Goal: Task Accomplishment & Management: Manage account settings

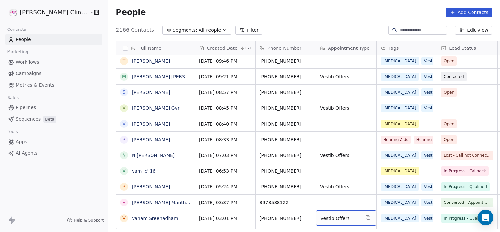
scroll to position [191, 0]
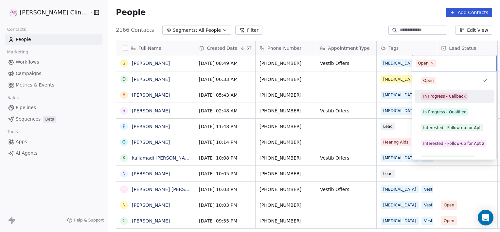
click at [431, 92] on div "In Progress - Callback" at bounding box center [454, 96] width 74 height 10
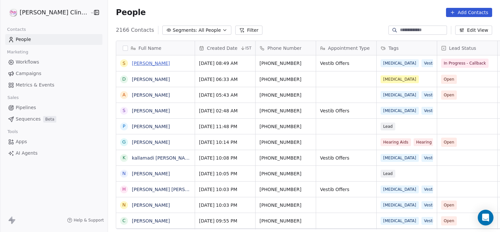
click at [132, 64] on link "[PERSON_NAME]" at bounding box center [151, 63] width 38 height 5
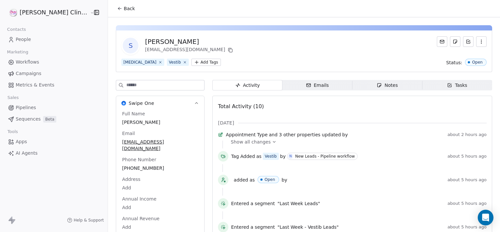
click at [358, 87] on span "Notes Notes" at bounding box center [388, 85] width 70 height 10
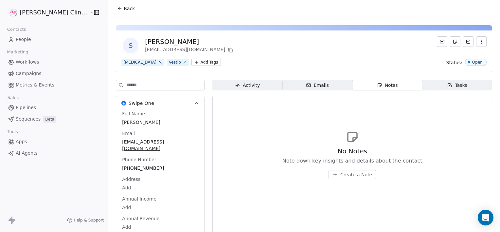
click at [340, 175] on span "Create a Note" at bounding box center [356, 174] width 32 height 7
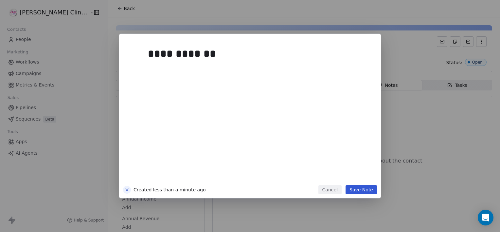
drag, startPoint x: 365, startPoint y: 194, endPoint x: 363, endPoint y: 189, distance: 6.0
click at [363, 189] on div "**********" at bounding box center [250, 116] width 262 height 164
click at [363, 189] on button "Save Note" at bounding box center [361, 189] width 31 height 9
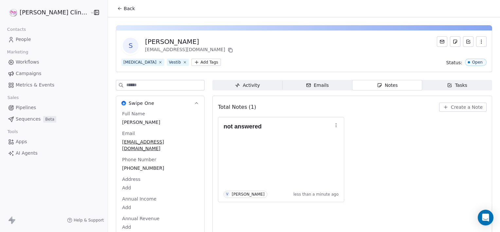
click at [113, 12] on button "Back" at bounding box center [126, 9] width 26 height 12
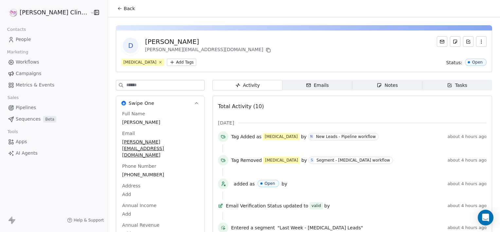
click at [115, 9] on button "Back" at bounding box center [126, 9] width 26 height 12
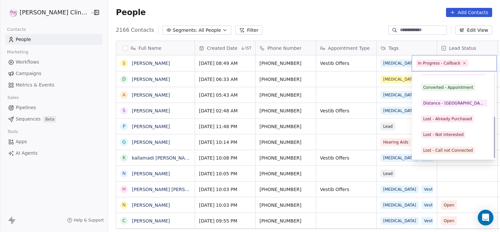
scroll to position [87, 0]
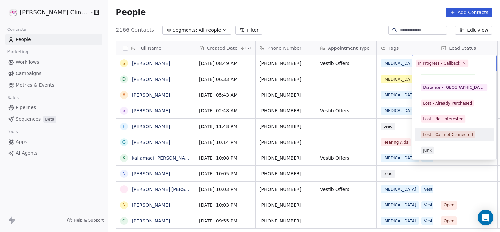
click at [451, 135] on div "Lost - Call not Connected" at bounding box center [448, 135] width 50 height 6
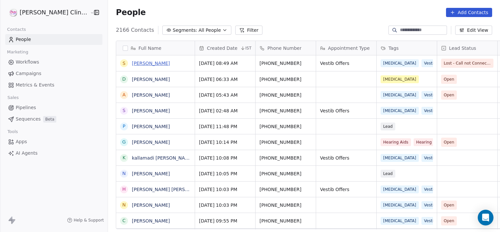
click at [132, 63] on link "[PERSON_NAME]" at bounding box center [151, 63] width 38 height 5
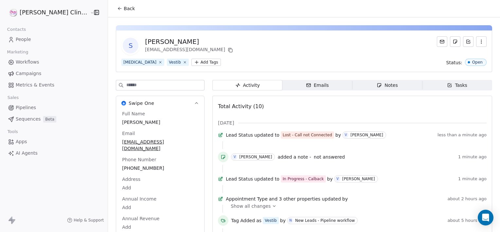
click at [391, 83] on span "Notes Notes" at bounding box center [388, 85] width 70 height 10
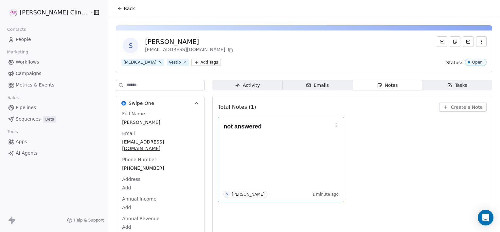
click at [332, 128] on button "button" at bounding box center [336, 124] width 9 height 9
click at [324, 139] on button "Edit" at bounding box center [337, 139] width 44 height 10
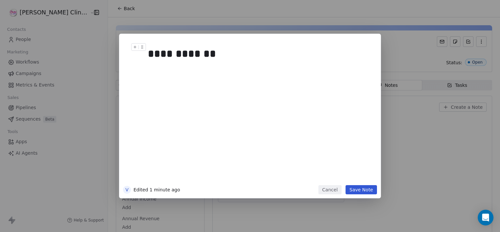
click at [217, 57] on div "**********" at bounding box center [257, 54] width 219 height 16
click at [361, 187] on button "Save Note" at bounding box center [361, 189] width 31 height 9
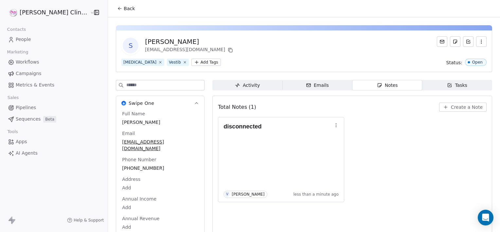
click at [113, 5] on button "Back" at bounding box center [126, 9] width 26 height 12
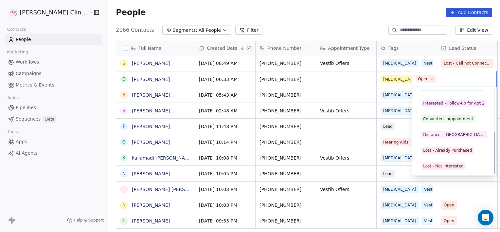
scroll to position [87, 0]
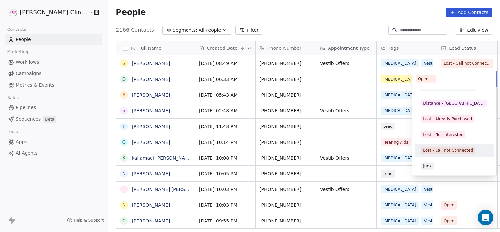
click at [431, 149] on div "Lost - Call not Connected" at bounding box center [448, 150] width 50 height 6
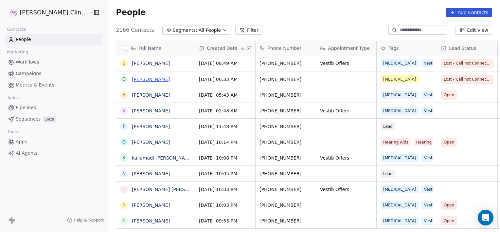
click at [141, 79] on link "[PERSON_NAME]" at bounding box center [151, 79] width 38 height 5
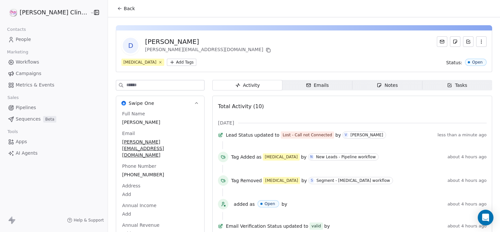
click at [406, 88] on span "Notes Notes" at bounding box center [388, 85] width 70 height 10
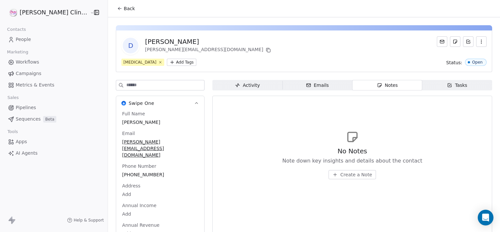
click at [351, 173] on span "Create a Note" at bounding box center [356, 174] width 32 height 7
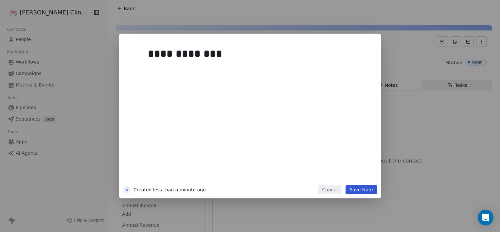
click at [362, 185] on button "Save Note" at bounding box center [361, 189] width 31 height 9
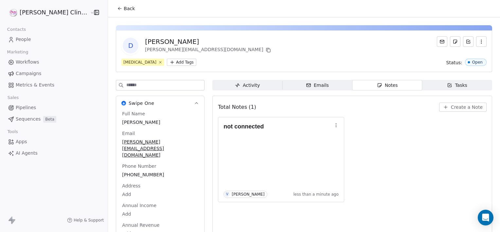
click at [114, 15] on div "Back" at bounding box center [304, 8] width 392 height 17
click at [117, 6] on icon at bounding box center [119, 8] width 5 height 5
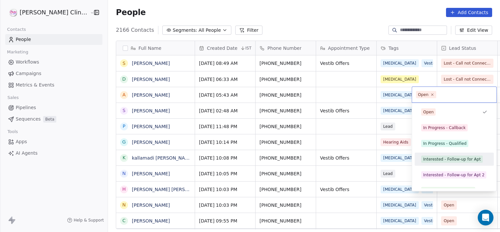
click at [444, 161] on div "Interested - Follow-up for Apt" at bounding box center [452, 159] width 58 height 6
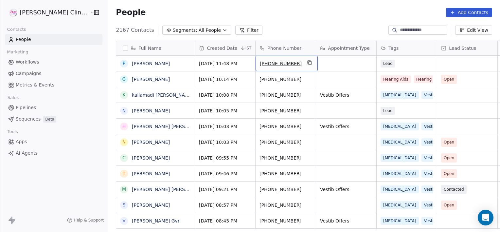
scroll to position [63, 0]
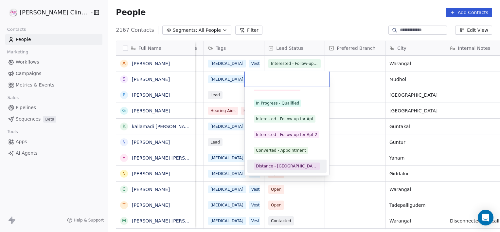
click at [285, 167] on div "Distance - [GEOGRAPHIC_DATA]" at bounding box center [287, 166] width 62 height 6
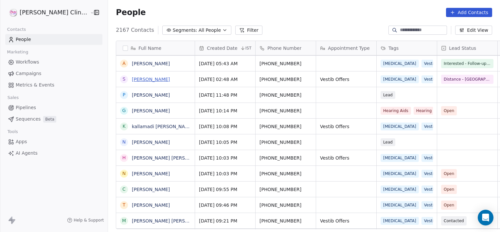
click at [132, 81] on link "[PERSON_NAME]" at bounding box center [151, 79] width 38 height 5
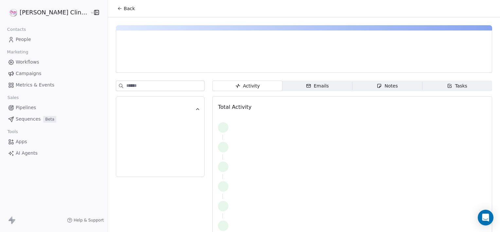
click at [381, 85] on div "Notes" at bounding box center [387, 85] width 21 height 7
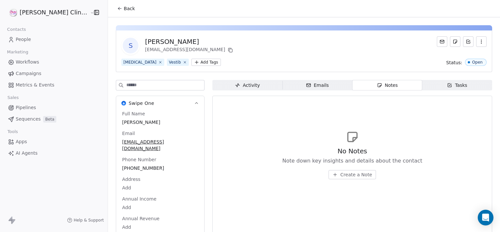
click at [113, 10] on button "Back" at bounding box center [126, 9] width 26 height 12
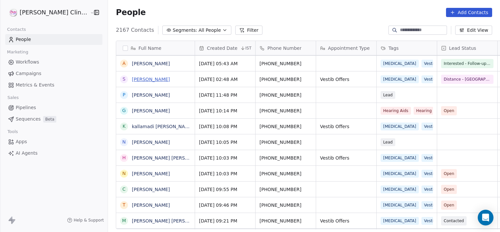
click at [132, 77] on link "[PERSON_NAME]" at bounding box center [151, 79] width 38 height 5
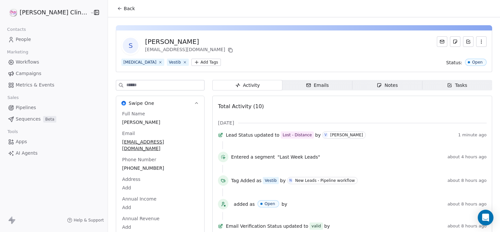
click at [389, 85] on span "Notes Notes" at bounding box center [388, 85] width 70 height 10
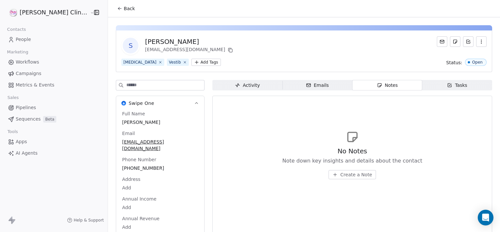
click at [351, 177] on span "Create a Note" at bounding box center [356, 174] width 32 height 7
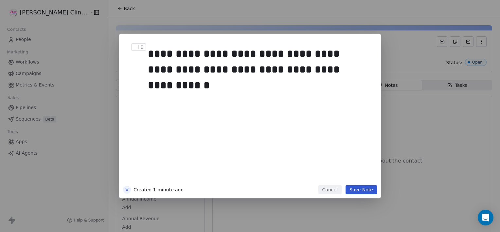
click at [359, 193] on button "Save Note" at bounding box center [361, 189] width 31 height 9
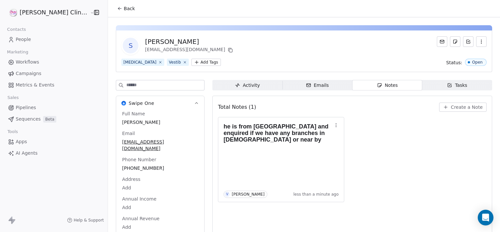
click at [124, 9] on span "Back" at bounding box center [129, 8] width 11 height 7
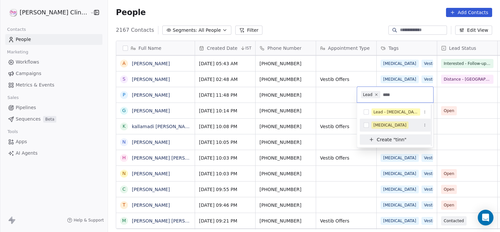
type input "****"
click at [393, 126] on div "[MEDICAL_DATA]" at bounding box center [399, 124] width 55 height 7
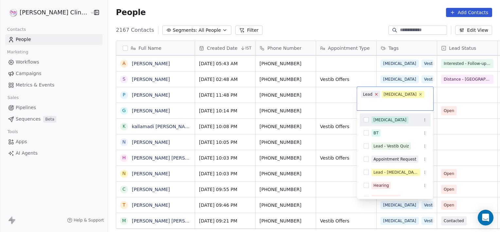
click at [375, 93] on icon at bounding box center [376, 94] width 4 height 4
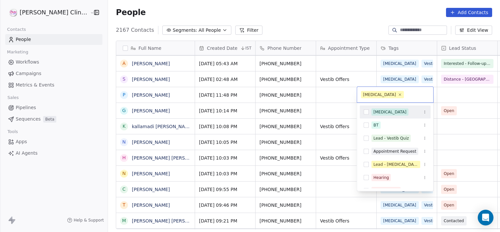
click at [336, 94] on html "[PERSON_NAME] Clinic External Contacts People Marketing Workflows Campaigns Met…" at bounding box center [250, 116] width 500 height 232
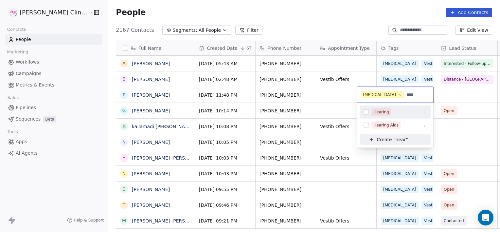
type input "****"
click at [380, 115] on div "Hearing" at bounding box center [395, 112] width 71 height 10
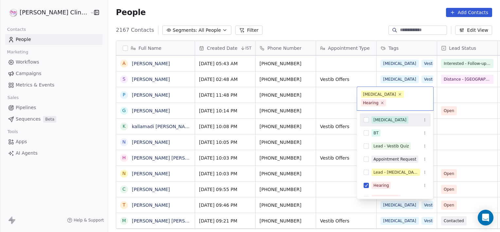
click at [334, 94] on html "[PERSON_NAME] Clinic External Contacts People Marketing Workflows Campaigns Met…" at bounding box center [250, 116] width 500 height 232
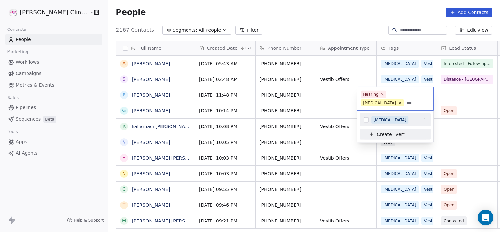
type input "***"
click at [378, 120] on div "[MEDICAL_DATA]" at bounding box center [389, 120] width 33 height 6
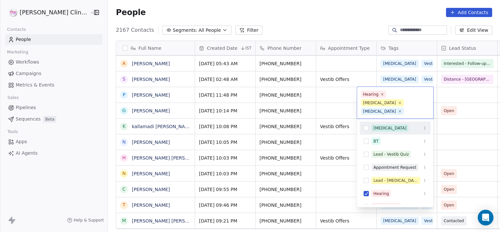
click at [339, 100] on html "[PERSON_NAME] Clinic External Contacts People Marketing Workflows Campaigns Met…" at bounding box center [250, 116] width 500 height 232
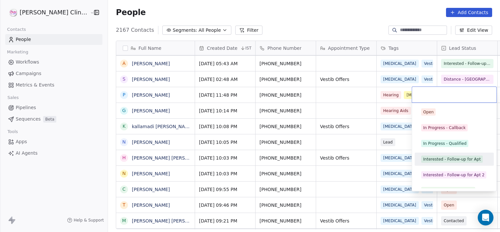
click at [457, 157] on div "Interested - Follow-up for Apt" at bounding box center [452, 159] width 58 height 6
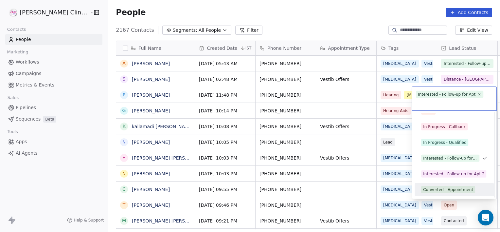
scroll to position [25, 0]
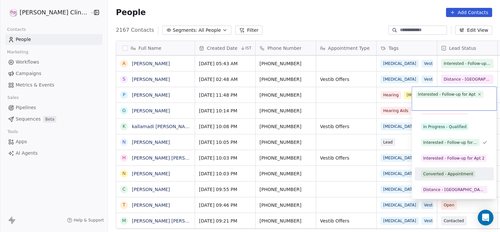
click at [453, 173] on div "Converted - Appointment" at bounding box center [448, 174] width 50 height 6
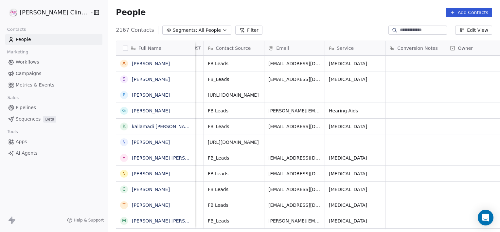
scroll to position [0, 612]
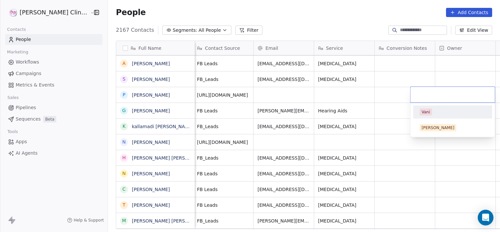
click at [428, 114] on div "Vani" at bounding box center [426, 112] width 9 height 6
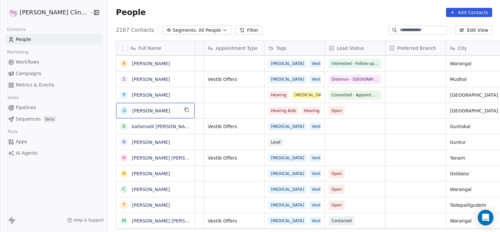
scroll to position [0, 0]
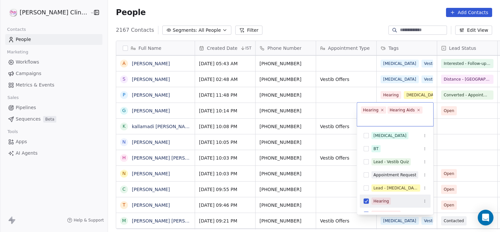
click at [377, 198] on div "Hearing" at bounding box center [380, 201] width 15 height 6
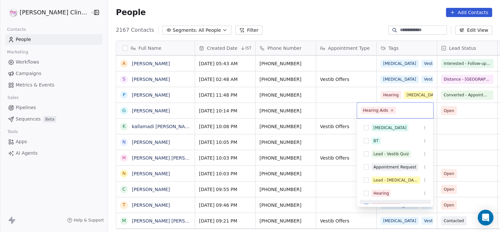
click at [382, 203] on span "Hearing Aids" at bounding box center [386, 206] width 29 height 7
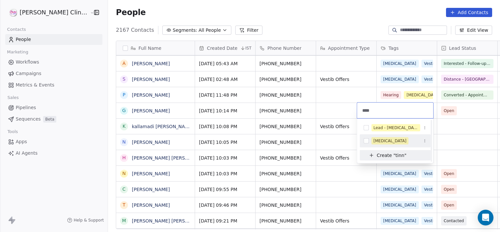
type input "****"
click at [385, 142] on div "[MEDICAL_DATA]" at bounding box center [389, 141] width 33 height 6
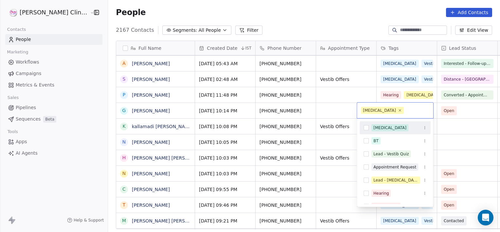
click at [460, 116] on html "[PERSON_NAME] Clinic External Contacts People Marketing Workflows Campaigns Met…" at bounding box center [250, 116] width 500 height 232
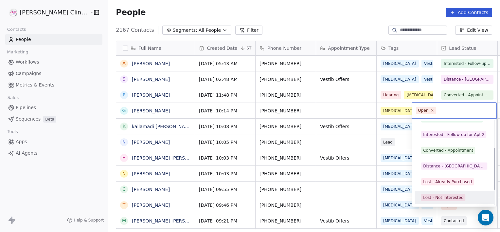
scroll to position [72, 0]
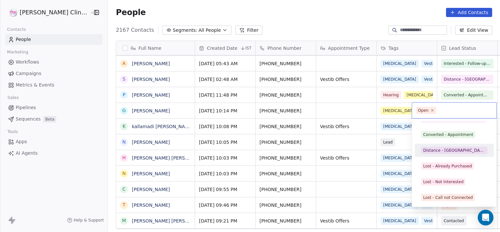
click at [443, 153] on span "Distance - [GEOGRAPHIC_DATA]" at bounding box center [454, 150] width 66 height 7
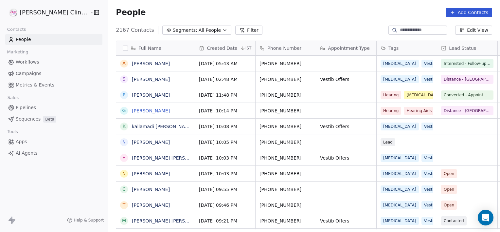
click at [132, 109] on link "[PERSON_NAME]" at bounding box center [151, 110] width 38 height 5
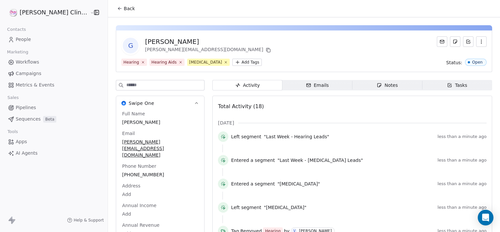
click at [360, 82] on span "Notes Notes" at bounding box center [388, 85] width 70 height 10
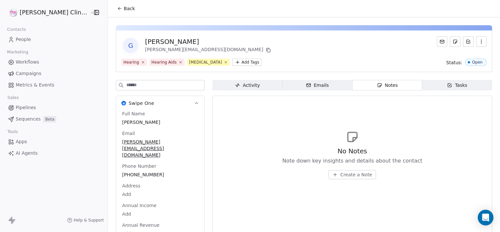
click at [340, 173] on span "Create a Note" at bounding box center [356, 174] width 32 height 7
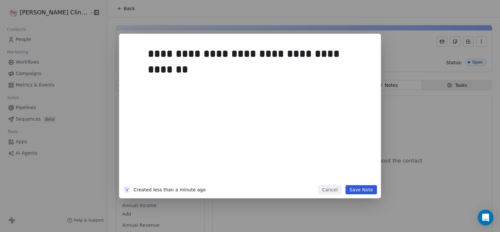
click at [354, 193] on button "Save Note" at bounding box center [361, 189] width 31 height 9
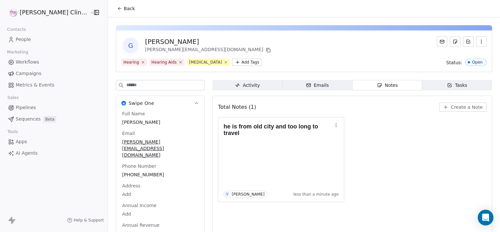
click at [113, 15] on div "Back" at bounding box center [304, 8] width 392 height 17
click at [113, 13] on button "Back" at bounding box center [126, 9] width 26 height 12
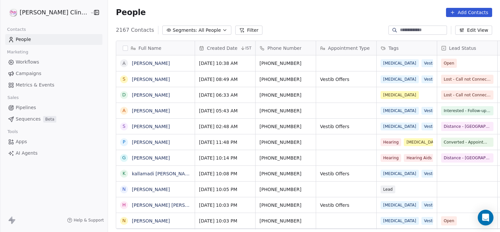
scroll to position [199, 407]
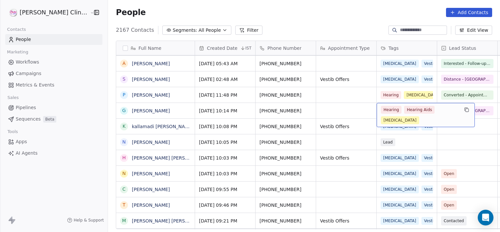
click at [381, 109] on span "Hearing" at bounding box center [391, 110] width 21 height 8
click at [382, 113] on div "Hearing Hearing Aids [MEDICAL_DATA]" at bounding box center [420, 115] width 78 height 18
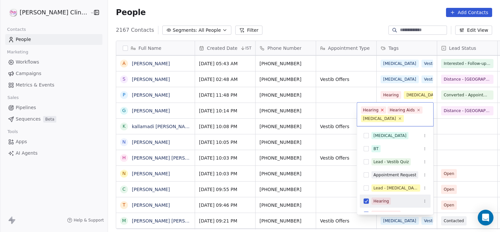
click at [383, 110] on icon at bounding box center [382, 110] width 4 height 4
click at [390, 109] on icon at bounding box center [392, 110] width 4 height 4
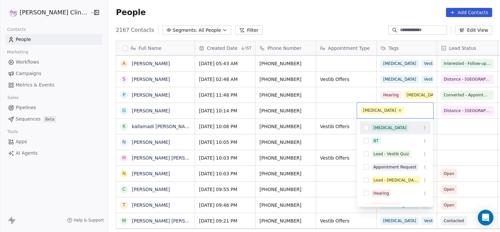
click at [437, 133] on html "[PERSON_NAME] Clinic External Contacts People Marketing Workflows Campaigns Met…" at bounding box center [250, 116] width 500 height 232
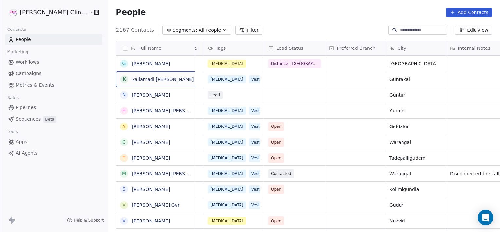
scroll to position [0, 0]
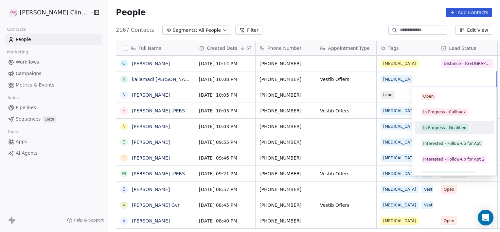
click at [452, 125] on div "In Progress - Qualified" at bounding box center [444, 128] width 43 height 6
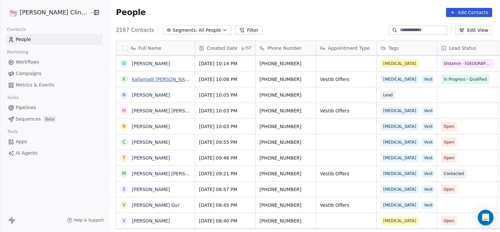
click at [132, 77] on link "kallamadi [PERSON_NAME]" at bounding box center [163, 79] width 62 height 5
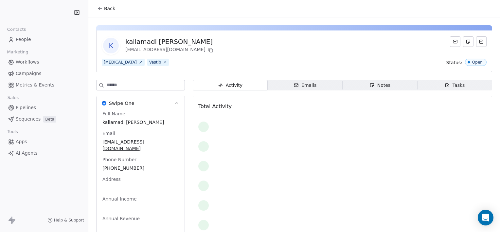
click at [370, 85] on icon "button" at bounding box center [372, 85] width 4 height 4
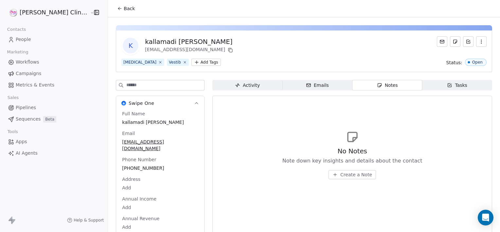
click at [340, 174] on span "Create a Note" at bounding box center [356, 174] width 32 height 7
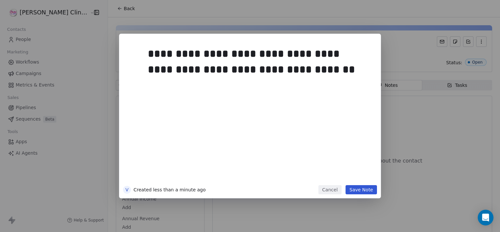
click at [361, 192] on button "Save Note" at bounding box center [361, 189] width 31 height 9
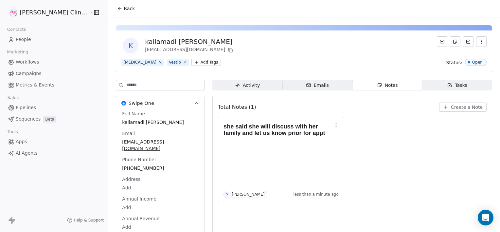
click at [124, 9] on span "Back" at bounding box center [129, 8] width 11 height 7
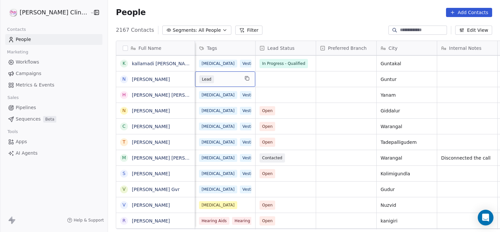
scroll to position [0, 121]
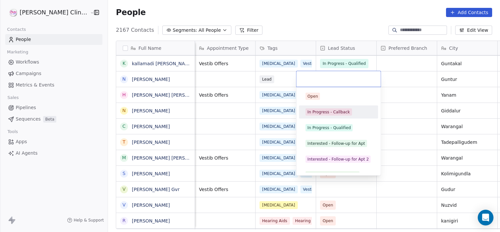
click at [324, 117] on div "In Progress - Callback" at bounding box center [338, 111] width 79 height 13
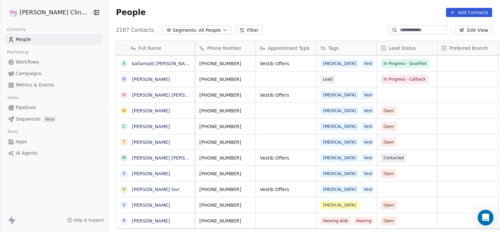
scroll to position [0, 0]
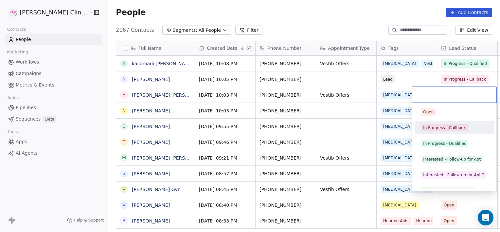
click at [461, 124] on span "In Progress - Callback" at bounding box center [444, 127] width 46 height 7
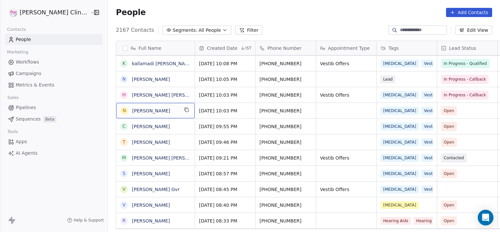
click at [161, 112] on div "N Naga Naveen Kumar" at bounding box center [155, 110] width 79 height 15
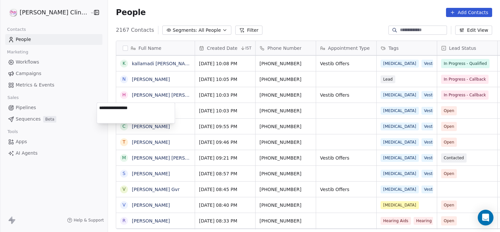
click at [161, 112] on textarea "**********" at bounding box center [136, 113] width 78 height 20
click at [165, 130] on html "RASYA Clinic External Contacts People Marketing Workflows Campaigns Metrics & E…" at bounding box center [250, 116] width 500 height 232
click at [132, 108] on link "[PERSON_NAME]" at bounding box center [151, 110] width 38 height 5
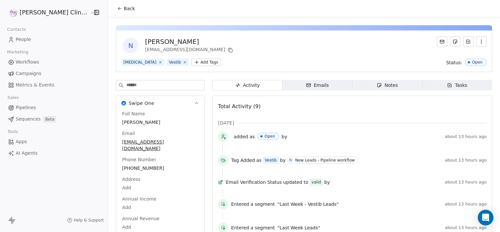
click at [479, 39] on icon "button" at bounding box center [481, 41] width 5 height 5
drag, startPoint x: 466, startPoint y: 64, endPoint x: 469, endPoint y: 59, distance: 5.7
click at [469, 59] on div "Delete" at bounding box center [472, 56] width 49 height 16
click at [469, 59] on div "Are you sure you want to delete this contact? You are about to delete this cont…" at bounding box center [250, 116] width 500 height 232
click at [479, 39] on icon "button" at bounding box center [481, 41] width 5 height 5
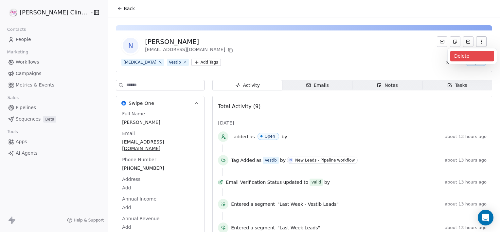
click at [471, 55] on div "Delete" at bounding box center [472, 56] width 44 height 10
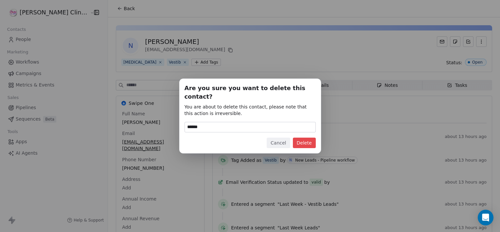
type input "******"
click at [298, 139] on button "Delete" at bounding box center [304, 142] width 23 height 10
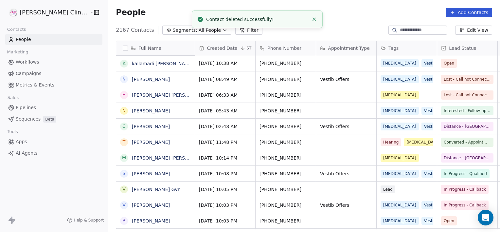
scroll to position [199, 407]
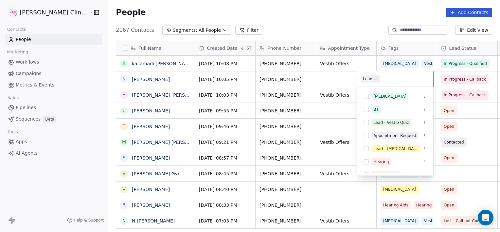
click at [373, 81] on span "Lead" at bounding box center [370, 78] width 19 height 7
click at [376, 80] on icon at bounding box center [376, 79] width 4 height 4
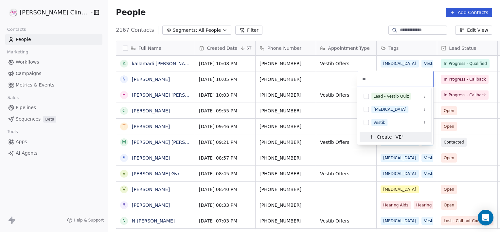
scroll to position [0, 0]
type input "**"
click at [378, 109] on div "[MEDICAL_DATA]" at bounding box center [389, 109] width 33 height 6
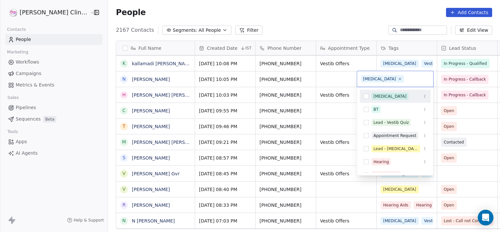
click at [333, 87] on html "RASYA Clinic External Contacts People Marketing Workflows Campaigns Metrics & E…" at bounding box center [250, 116] width 500 height 232
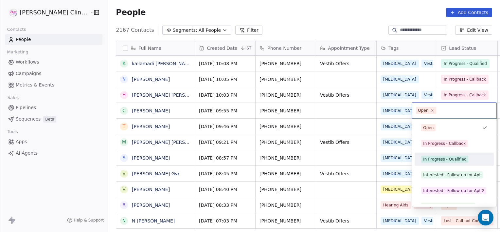
click at [440, 162] on span "In Progress - Qualified" at bounding box center [444, 158] width 47 height 7
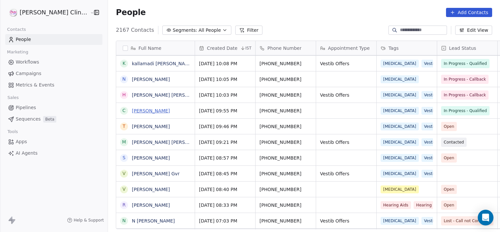
click at [132, 109] on link "[PERSON_NAME]" at bounding box center [151, 110] width 38 height 5
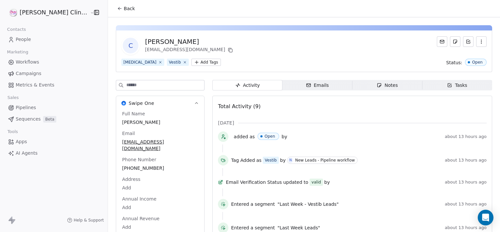
click at [386, 82] on div "Notes" at bounding box center [387, 85] width 21 height 7
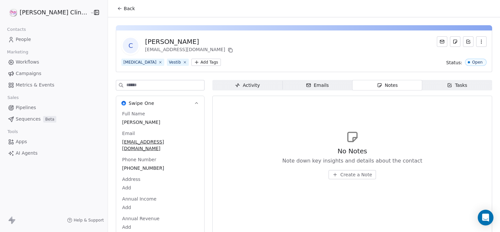
click at [386, 82] on div "Notes" at bounding box center [387, 85] width 21 height 7
click at [350, 175] on span "Create a Note" at bounding box center [356, 174] width 32 height 7
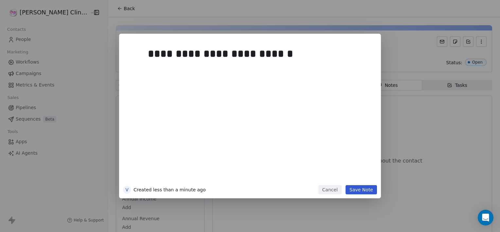
drag, startPoint x: 376, startPoint y: 190, endPoint x: 373, endPoint y: 189, distance: 3.3
click at [373, 189] on button "Save Note" at bounding box center [361, 189] width 31 height 9
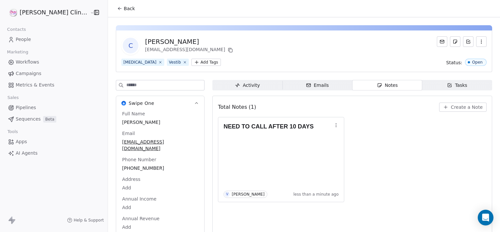
click at [373, 189] on div "NEED TO CALL AFTER 10 DAYS V Vani Myla less than a minute ago" at bounding box center [352, 159] width 269 height 85
click at [439, 83] on span "Tasks Tasks" at bounding box center [457, 85] width 70 height 10
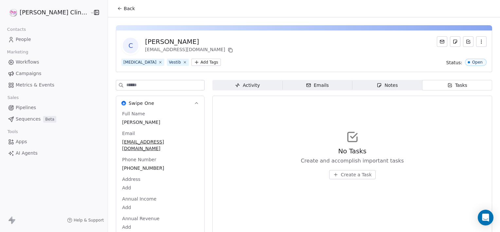
click at [341, 175] on span "Create a Task" at bounding box center [356, 174] width 31 height 7
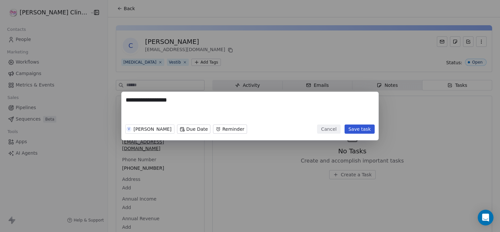
type textarea "**********"
click at [174, 126] on body "**********" at bounding box center [250, 116] width 500 height 232
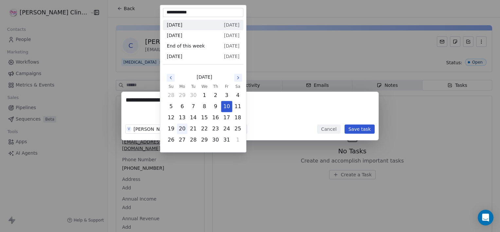
click at [187, 125] on button "20" at bounding box center [182, 128] width 10 height 10
type input "**********"
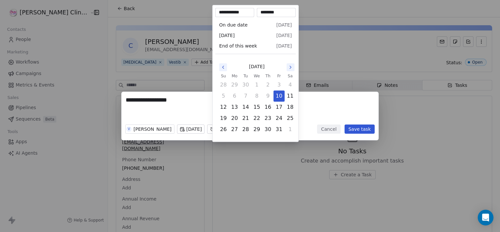
click at [230, 128] on body "**********" at bounding box center [250, 116] width 500 height 232
click at [233, 118] on button "20" at bounding box center [234, 118] width 10 height 10
type input "**********"
click at [276, 175] on div "**********" at bounding box center [250, 116] width 500 height 232
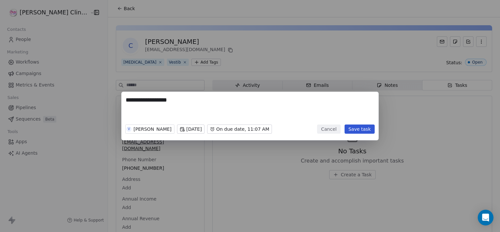
click at [356, 129] on button "Save task" at bounding box center [360, 128] width 30 height 9
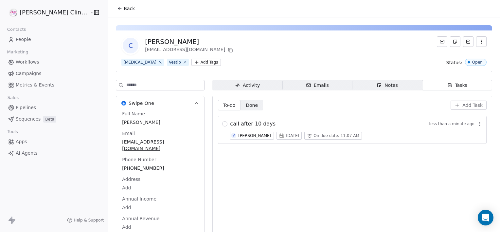
click at [314, 136] on span "On due date, 11:07 AM" at bounding box center [337, 135] width 46 height 5
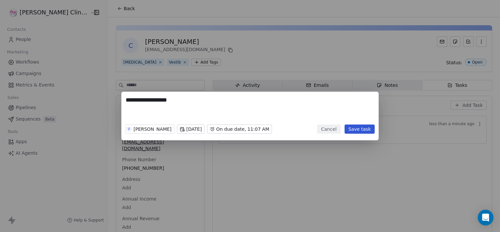
click at [224, 131] on body "**********" at bounding box center [250, 116] width 500 height 232
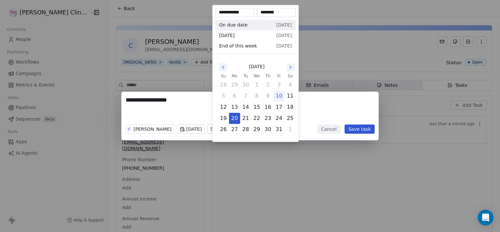
click at [260, 165] on div "**********" at bounding box center [250, 116] width 500 height 232
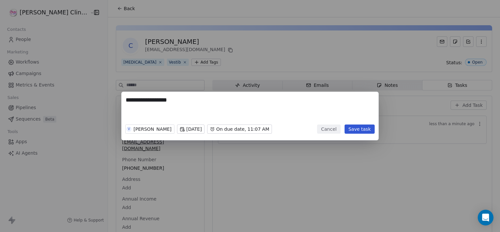
click at [350, 134] on div "V Vani Myla Mon, 20 Oct 2025 On due date, 11:07 AM Cancel Save task" at bounding box center [249, 129] width 249 height 14
click at [351, 128] on button "Save task" at bounding box center [360, 128] width 30 height 9
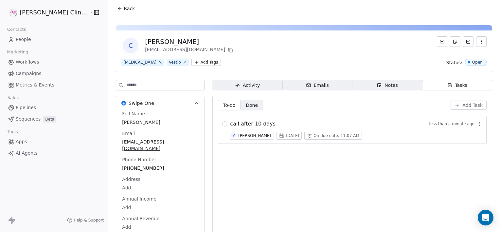
click at [124, 10] on span "Back" at bounding box center [129, 8] width 11 height 7
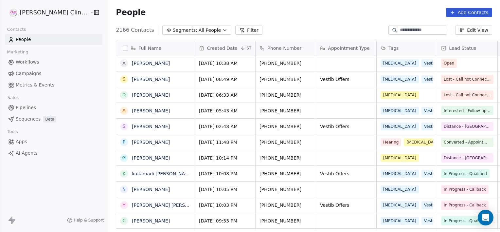
scroll to position [199, 407]
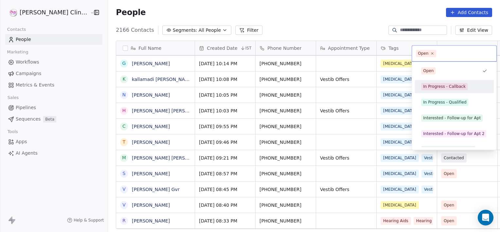
click at [453, 86] on div "In Progress - Callback" at bounding box center [444, 86] width 43 height 6
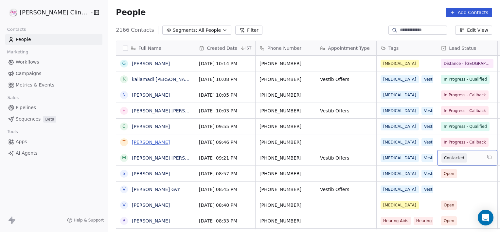
click at [132, 142] on link "[PERSON_NAME]" at bounding box center [151, 141] width 38 height 5
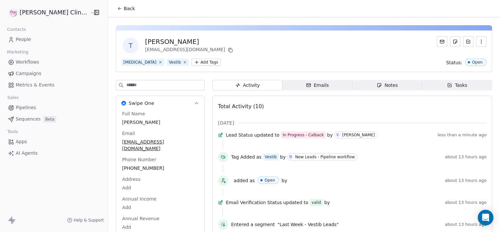
click at [378, 83] on div "Notes" at bounding box center [387, 85] width 21 height 7
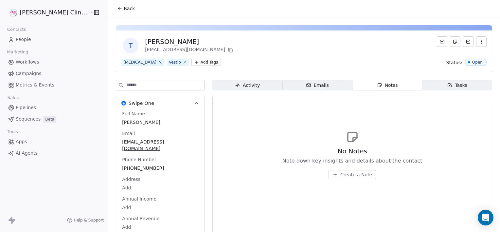
click at [350, 175] on span "Create a Note" at bounding box center [356, 174] width 32 height 7
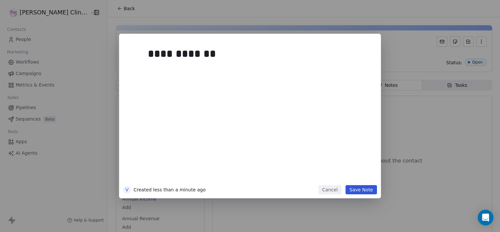
click at [363, 192] on button "Save Note" at bounding box center [361, 189] width 31 height 9
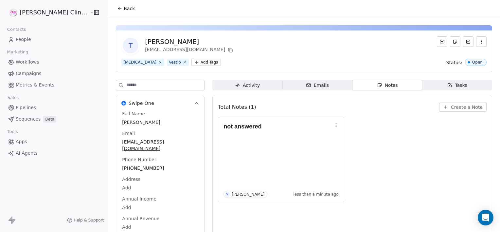
click at [113, 12] on button "Back" at bounding box center [126, 9] width 26 height 12
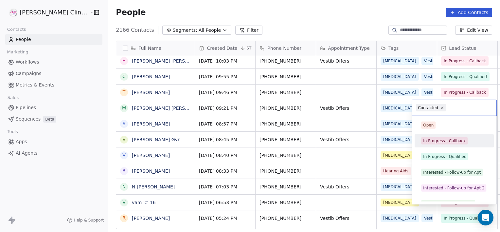
click at [438, 139] on div "In Progress - Callback" at bounding box center [444, 141] width 43 height 6
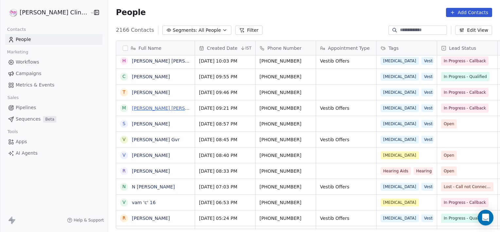
click at [132, 108] on link "[PERSON_NAME] [PERSON_NAME]" at bounding box center [171, 107] width 78 height 5
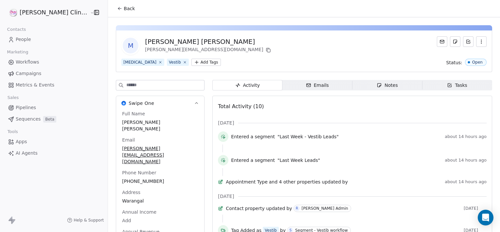
click at [363, 82] on span "Notes Notes" at bounding box center [388, 85] width 70 height 10
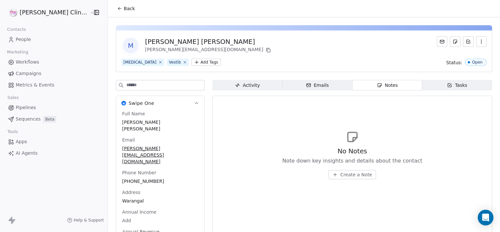
click at [241, 88] on span "Activity Activity" at bounding box center [247, 85] width 70 height 10
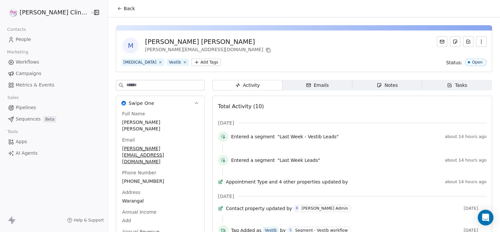
click at [378, 83] on icon "button" at bounding box center [380, 85] width 4 height 4
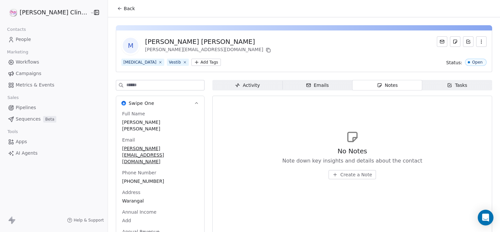
click at [340, 173] on span "Create a Note" at bounding box center [356, 174] width 32 height 7
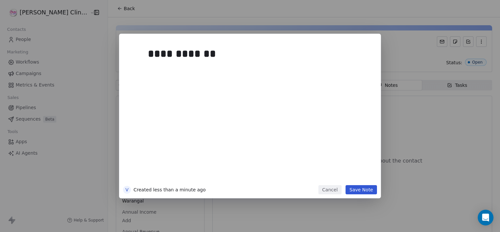
click at [366, 190] on button "Save Note" at bounding box center [361, 189] width 31 height 9
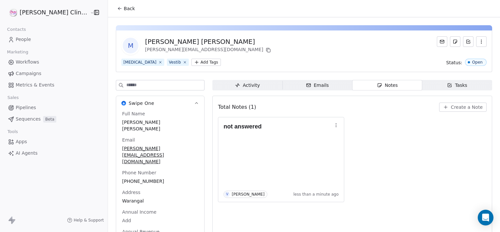
click at [117, 8] on icon at bounding box center [119, 8] width 5 height 5
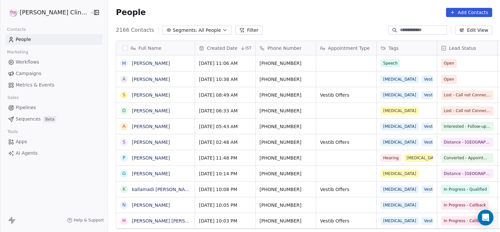
scroll to position [199, 407]
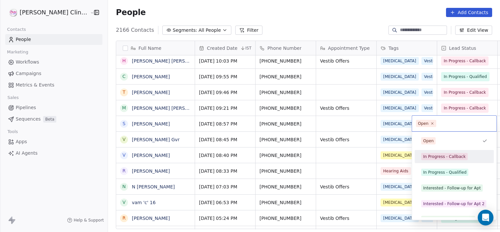
click at [435, 156] on div "In Progress - Callback" at bounding box center [444, 157] width 43 height 6
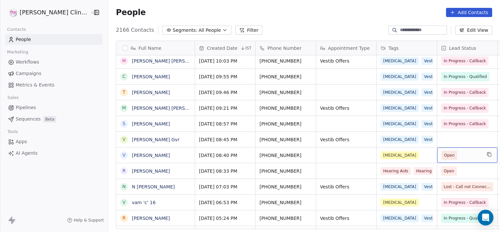
drag, startPoint x: 435, startPoint y: 156, endPoint x: 410, endPoint y: 187, distance: 40.0
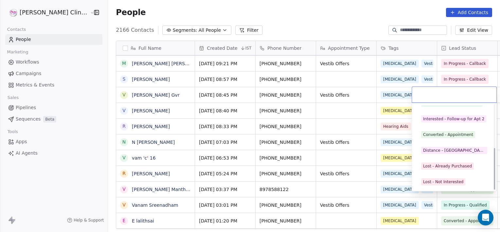
scroll to position [87, 0]
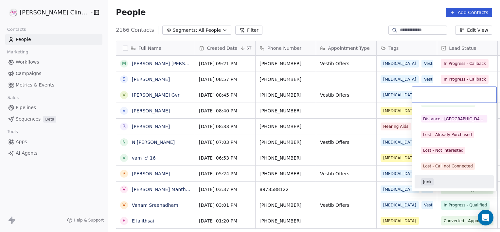
click at [447, 184] on div "Junk" at bounding box center [454, 181] width 66 height 7
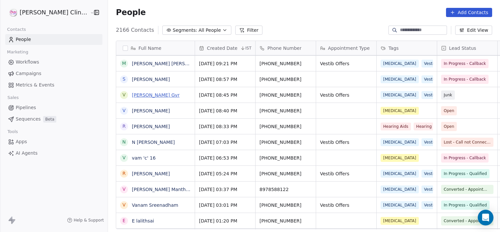
click at [132, 94] on link "[PERSON_NAME] Gvr" at bounding box center [156, 94] width 48 height 5
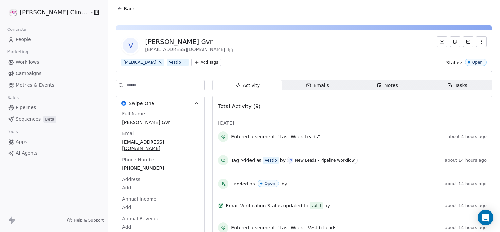
click at [373, 90] on div "Activity Activity Emails Emails Notes Notes Tasks Tasks Total Activity (9) Oct …" at bounding box center [352, 207] width 280 height 254
click at [377, 87] on div "Notes" at bounding box center [387, 85] width 21 height 7
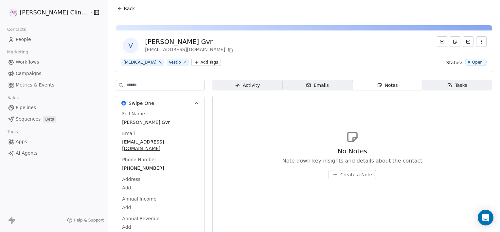
click at [348, 171] on span "Create a Note" at bounding box center [356, 174] width 32 height 7
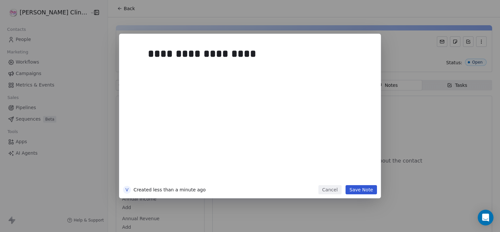
click at [373, 191] on button "Save Note" at bounding box center [361, 189] width 31 height 9
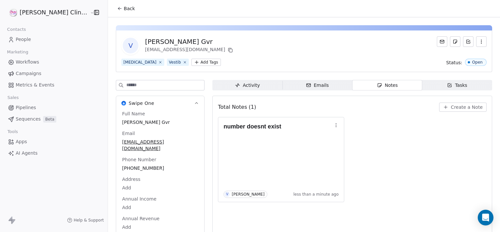
click at [118, 9] on icon at bounding box center [118, 7] width 1 height 1
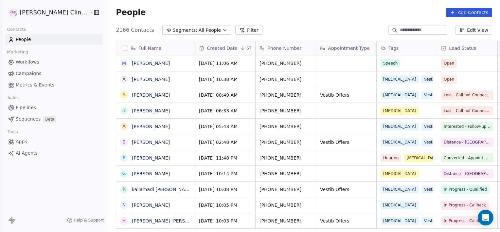
scroll to position [199, 407]
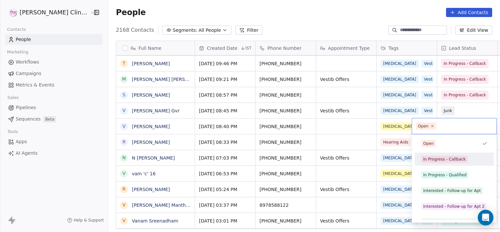
click at [440, 157] on div "In Progress - Callback" at bounding box center [444, 159] width 43 height 6
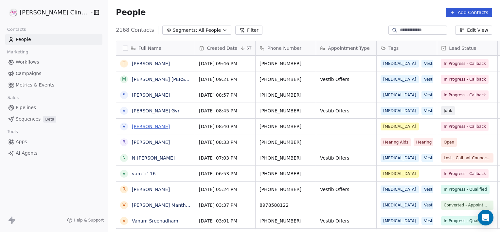
click at [132, 126] on link "[PERSON_NAME]" at bounding box center [151, 126] width 38 height 5
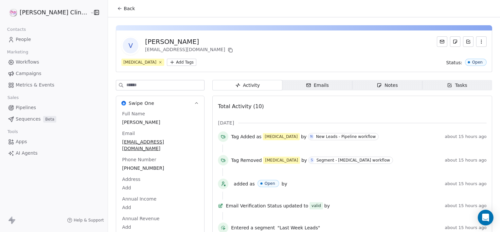
click at [377, 88] on div "Notes" at bounding box center [387, 85] width 21 height 7
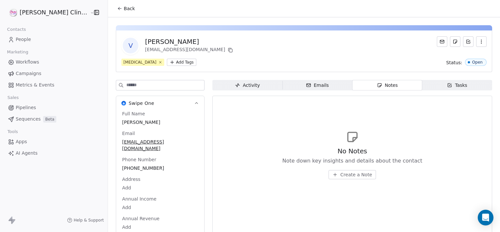
click at [342, 174] on span "Create a Note" at bounding box center [356, 174] width 32 height 7
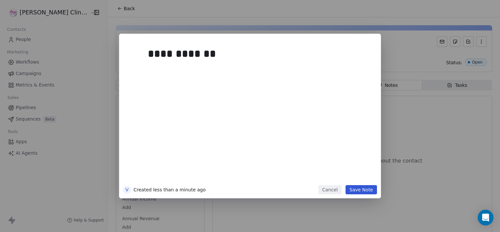
click at [362, 191] on button "Save Note" at bounding box center [361, 189] width 31 height 9
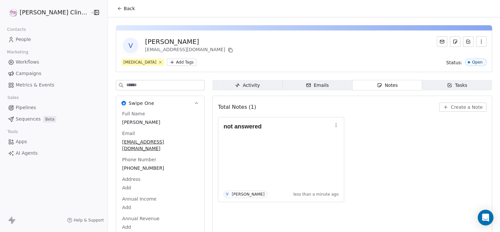
click at [124, 11] on span "Back" at bounding box center [129, 8] width 11 height 7
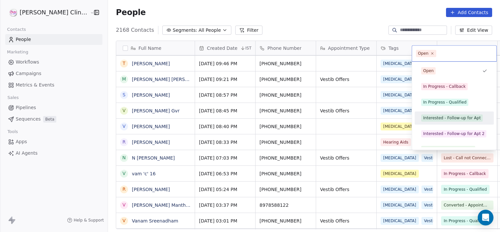
click at [450, 117] on div "Interested - Follow-up for Apt" at bounding box center [452, 118] width 58 height 6
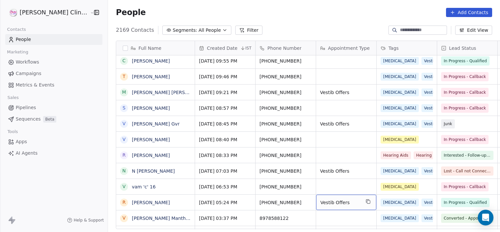
scroll to position [223, 0]
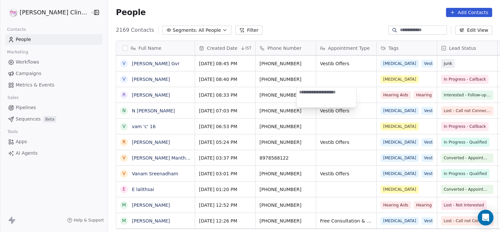
type textarea "**********"
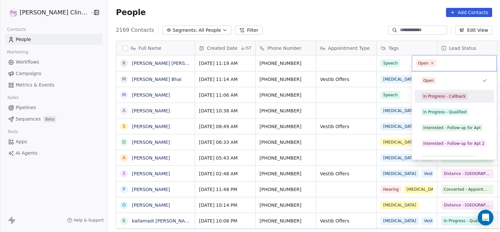
click at [438, 99] on span "In Progress - Callback" at bounding box center [444, 96] width 46 height 7
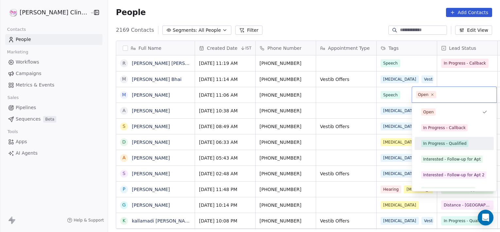
click at [451, 146] on span "In Progress - Qualified" at bounding box center [444, 143] width 47 height 7
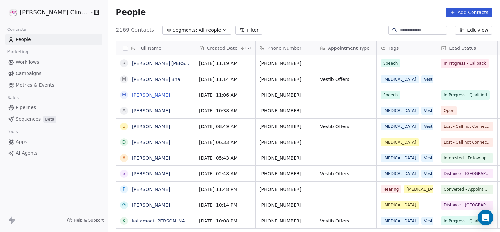
click at [135, 96] on link "Malapati Kalavathi" at bounding box center [151, 94] width 38 height 5
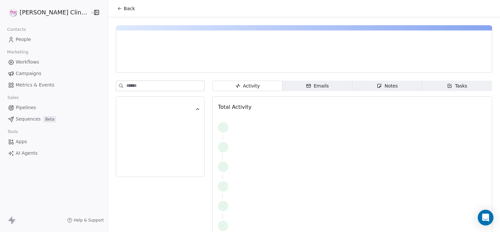
click at [355, 81] on span "Notes Notes" at bounding box center [388, 86] width 70 height 10
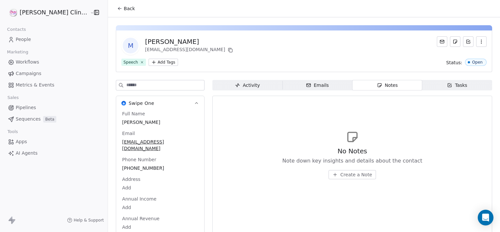
click at [340, 173] on span "Create a Note" at bounding box center [356, 174] width 32 height 7
click at [333, 200] on div "**********" at bounding box center [250, 116] width 500 height 232
click at [336, 171] on button "Create a Note" at bounding box center [352, 174] width 47 height 9
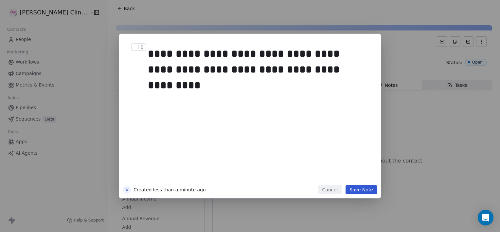
click at [336, 66] on div "**********" at bounding box center [257, 61] width 219 height 31
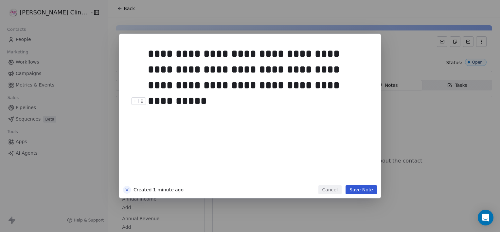
click at [357, 192] on button "Save Note" at bounding box center [361, 189] width 31 height 9
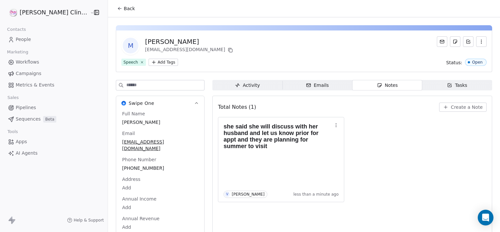
click at [124, 11] on span "Back" at bounding box center [129, 8] width 11 height 7
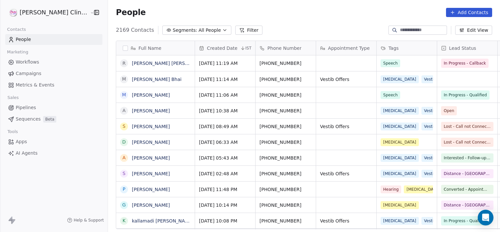
scroll to position [199, 407]
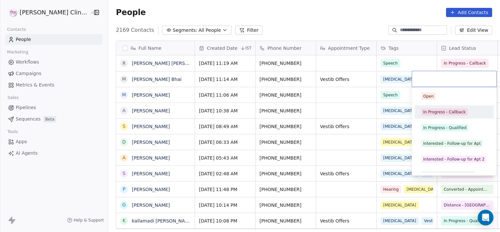
click at [438, 113] on div "In Progress - Callback" at bounding box center [444, 112] width 43 height 6
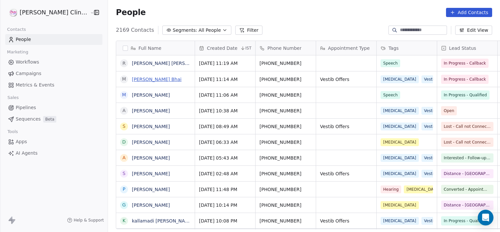
click at [132, 78] on link "Munn Bhai" at bounding box center [157, 79] width 50 height 5
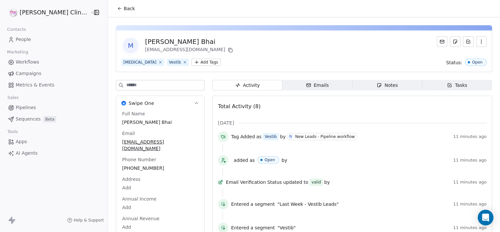
drag, startPoint x: 355, startPoint y: 91, endPoint x: 354, endPoint y: 85, distance: 5.9
click at [354, 85] on div "Activity Activity Emails Emails Notes Notes Tasks Tasks Total Activity (8) Oct …" at bounding box center [352, 195] width 280 height 230
click at [354, 85] on span "Notes Notes" at bounding box center [388, 85] width 70 height 10
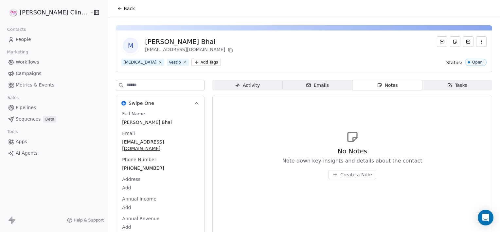
click at [340, 175] on span "Create a Note" at bounding box center [356, 174] width 32 height 7
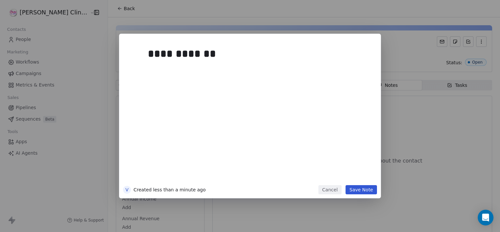
click at [364, 189] on button "Save Note" at bounding box center [361, 189] width 31 height 9
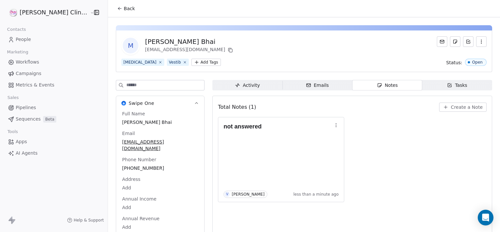
click at [124, 7] on span "Back" at bounding box center [129, 8] width 11 height 7
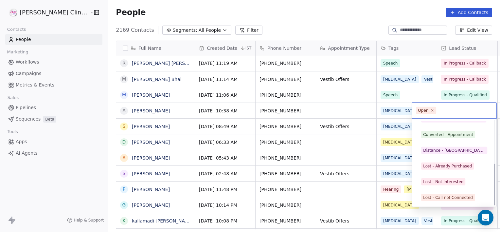
scroll to position [87, 0]
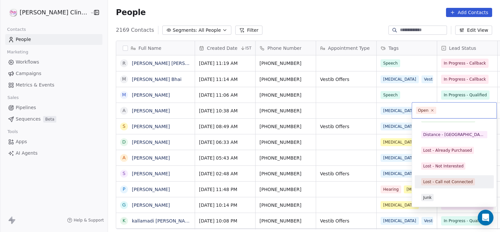
click at [447, 179] on div "Lost - Call not Connected" at bounding box center [448, 182] width 50 height 6
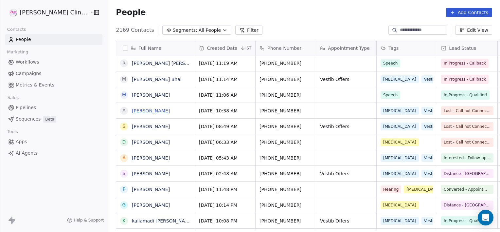
click at [135, 111] on link "[PERSON_NAME]" at bounding box center [151, 110] width 38 height 5
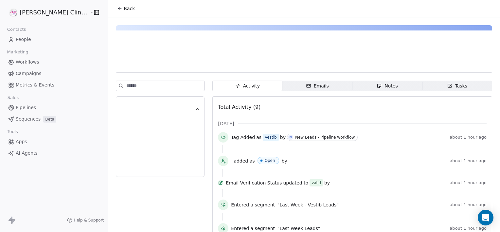
click at [377, 83] on div "Notes" at bounding box center [387, 85] width 21 height 7
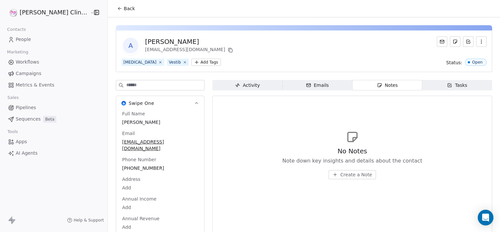
click at [340, 175] on span "Create a Note" at bounding box center [356, 174] width 32 height 7
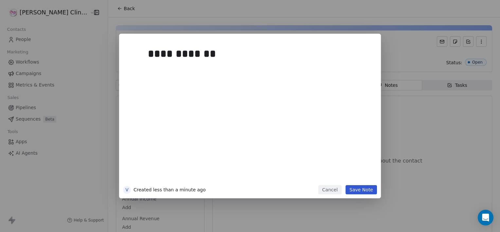
click at [359, 184] on div "**********" at bounding box center [258, 111] width 228 height 147
click at [359, 187] on button "Save Note" at bounding box center [361, 189] width 31 height 9
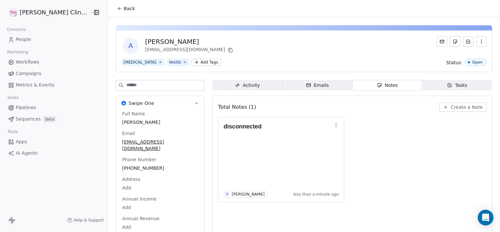
click at [124, 6] on span "Back" at bounding box center [129, 8] width 11 height 7
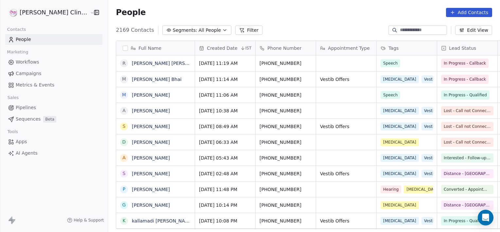
scroll to position [199, 407]
